Goal: Navigation & Orientation: Find specific page/section

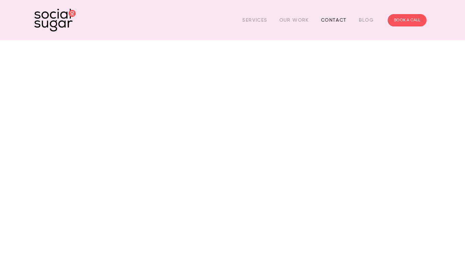
click at [335, 16] on link "Contact" at bounding box center [334, 20] width 26 height 11
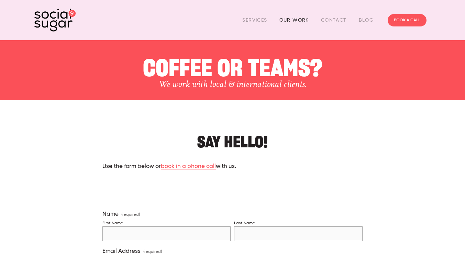
click at [298, 20] on link "Our Work" at bounding box center [295, 20] width 30 height 11
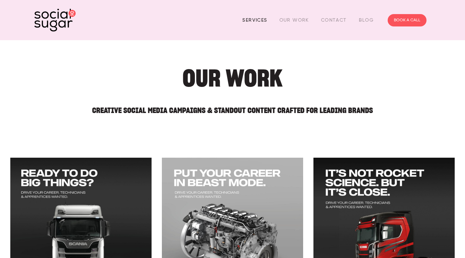
click at [256, 23] on link "Services" at bounding box center [255, 20] width 25 height 11
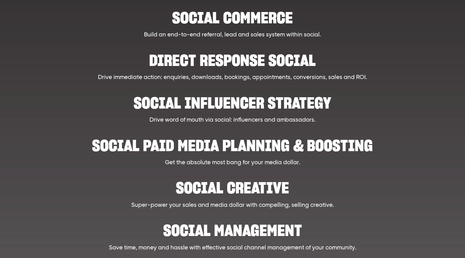
scroll to position [373, 0]
